Goal: Information Seeking & Learning: Compare options

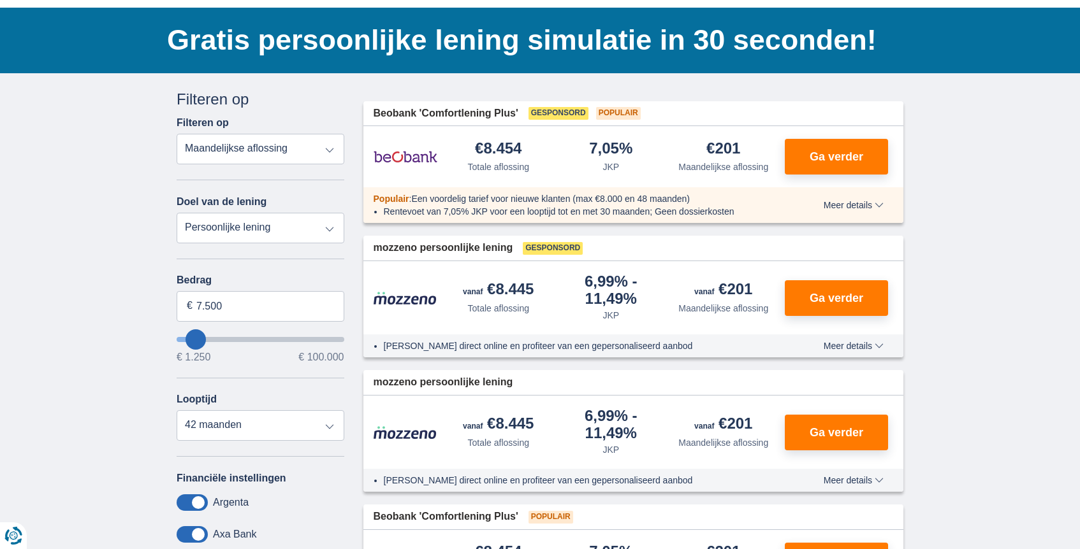
scroll to position [87, 0]
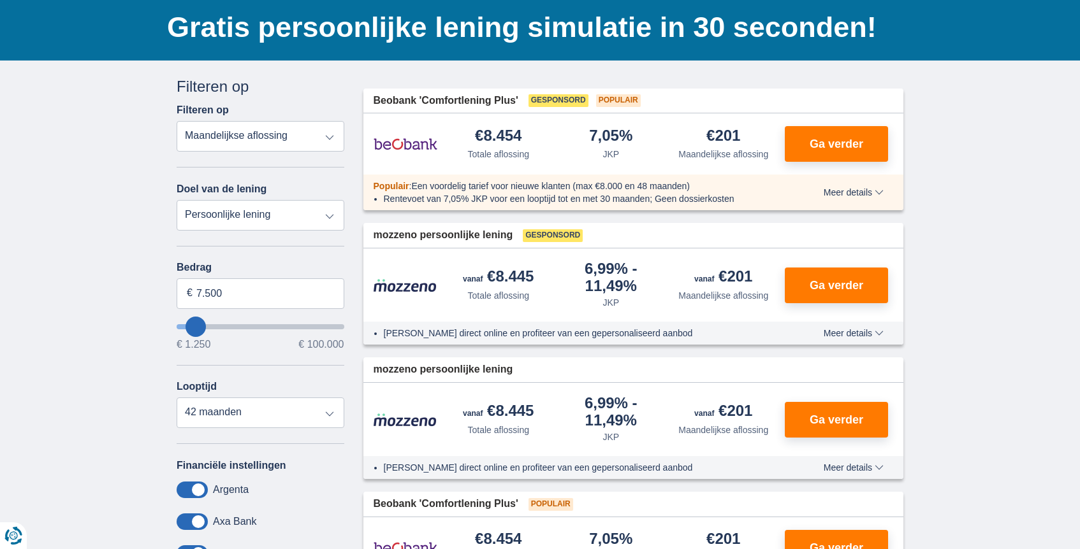
type input "10.250"
type input "9250"
type input "9.250"
select select "48"
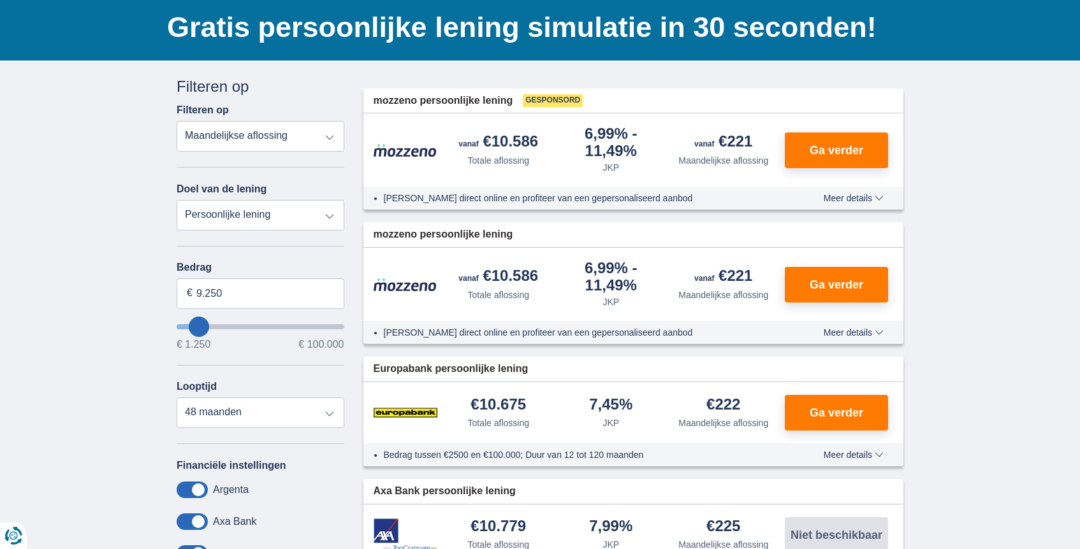
type input "10.250"
type input "10250"
type input "9.250"
type input "9250"
select select "48"
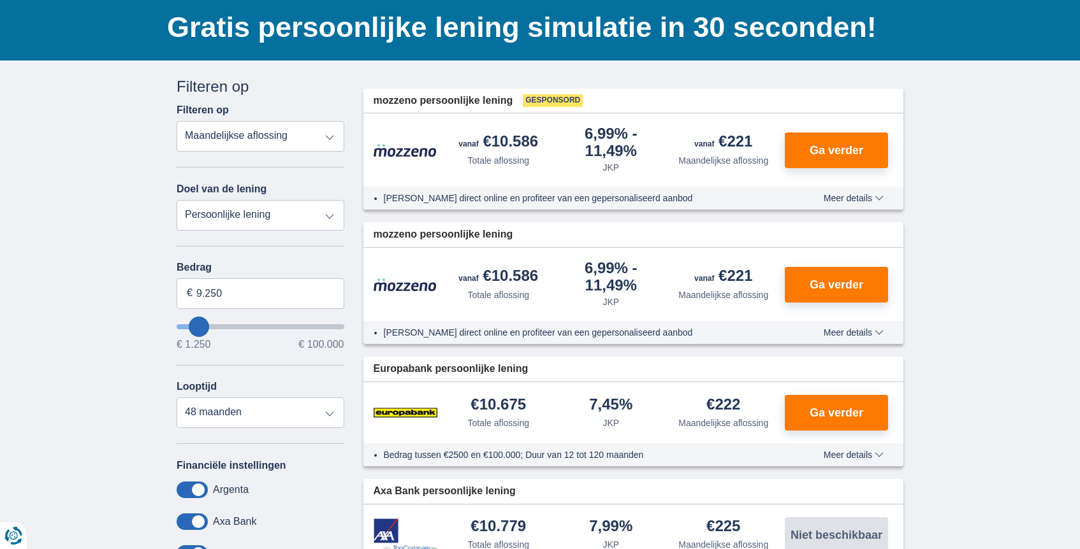
type input "1.250"
type input "1250"
select select "24"
type input "1250"
click at [179, 330] on input "wantToBorrow" at bounding box center [261, 326] width 168 height 5
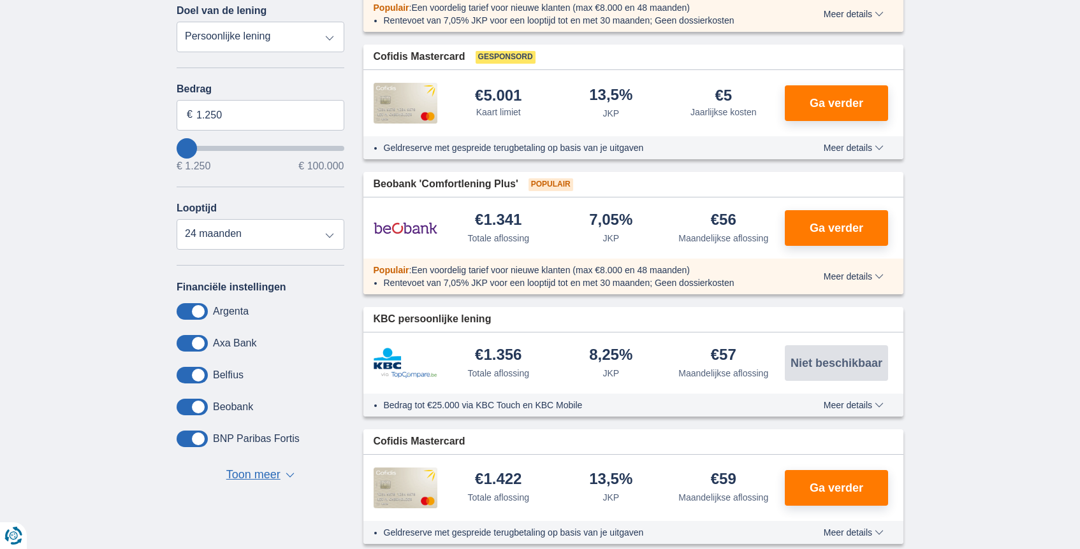
scroll to position [265, 0]
click at [268, 231] on select "12 maanden 18 maanden 24 maanden" at bounding box center [261, 235] width 168 height 31
select select "12"
click at [177, 222] on select "12 maanden 18 maanden 24 maanden" at bounding box center [261, 235] width 168 height 31
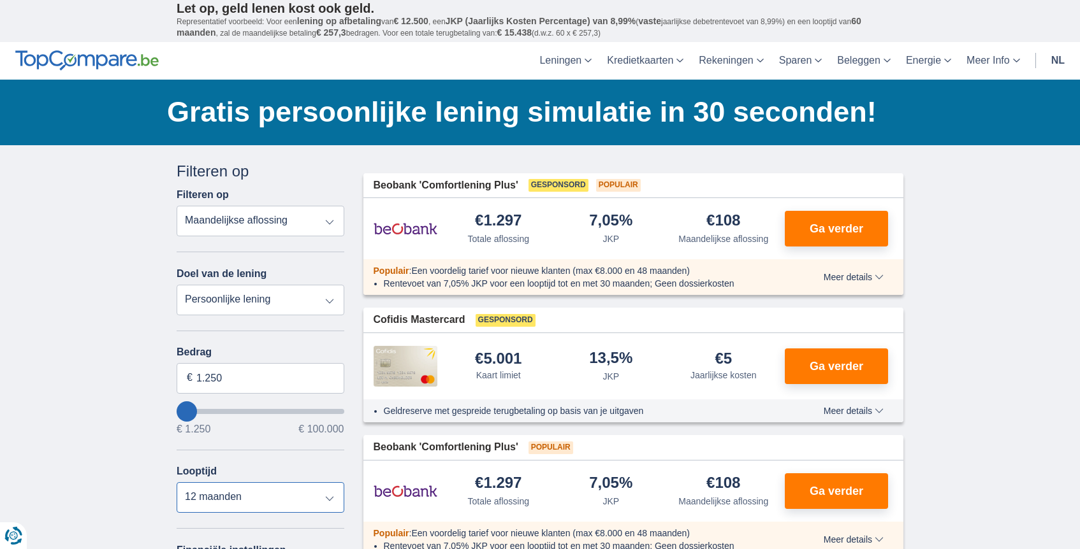
scroll to position [0, 0]
